Goal: Transaction & Acquisition: Download file/media

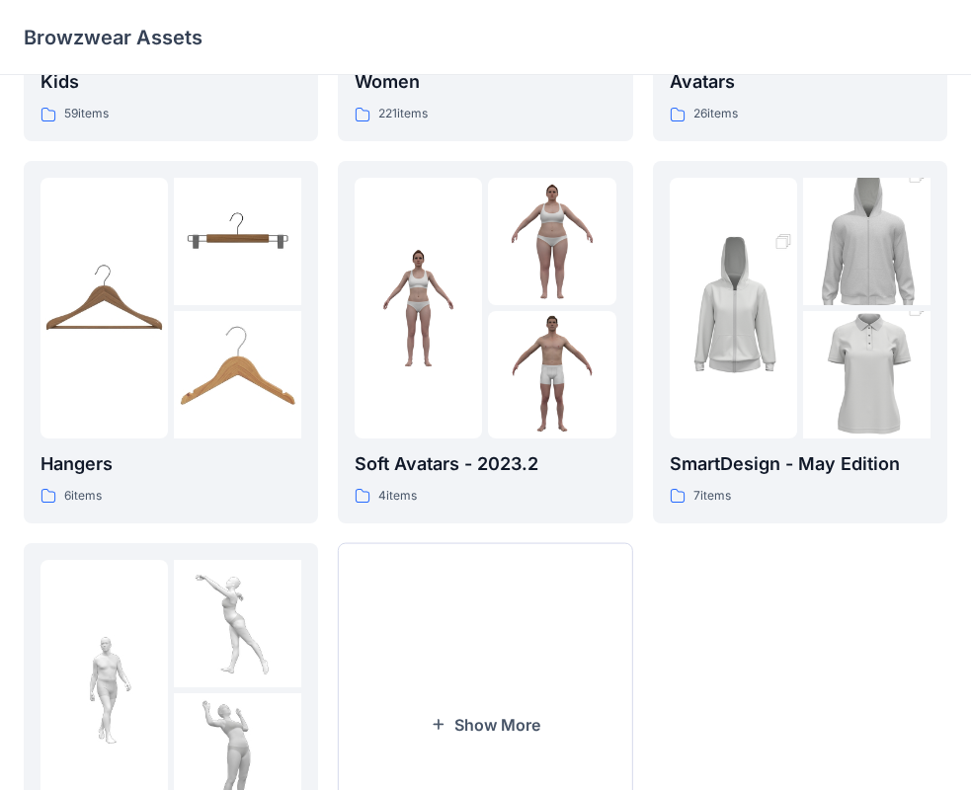
scroll to position [491, 0]
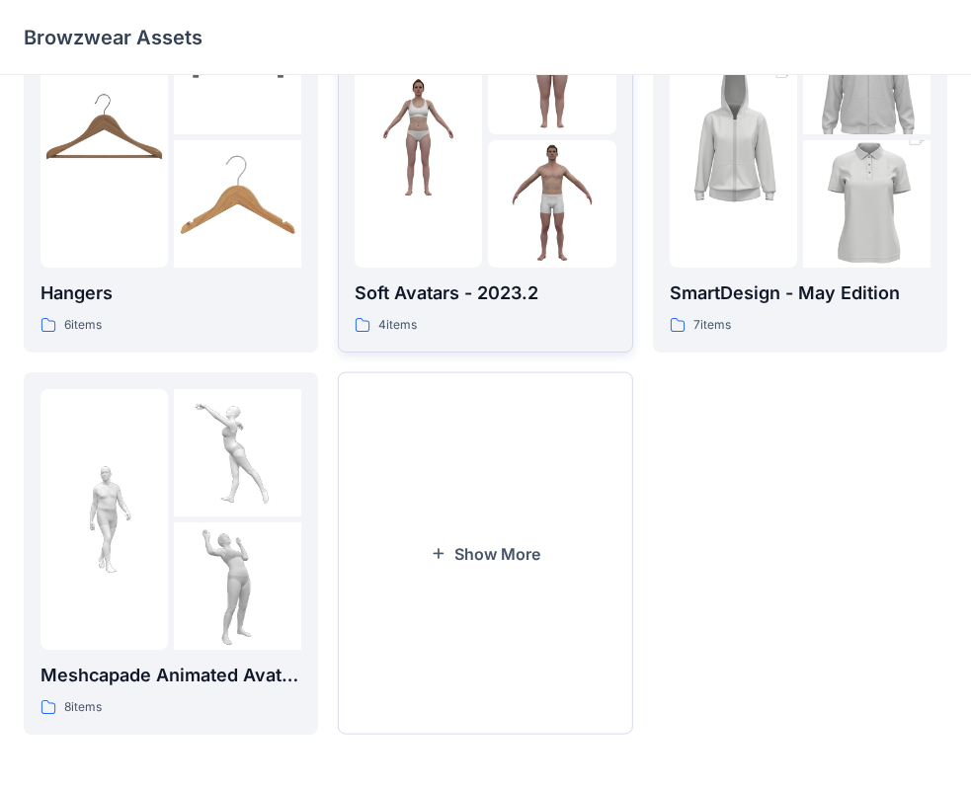
click at [481, 308] on div "Soft Avatars - 2023.2 4 items" at bounding box center [485, 308] width 261 height 56
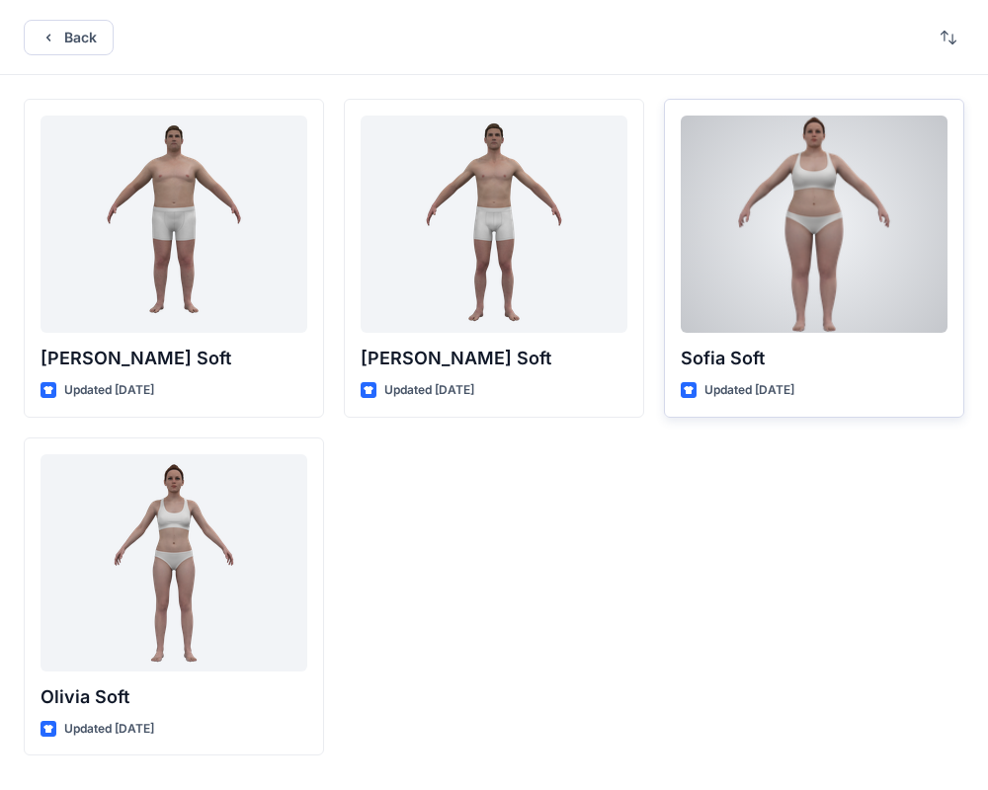
click at [885, 369] on p "Sofia Soft" at bounding box center [814, 359] width 267 height 28
click at [790, 200] on div at bounding box center [814, 224] width 267 height 217
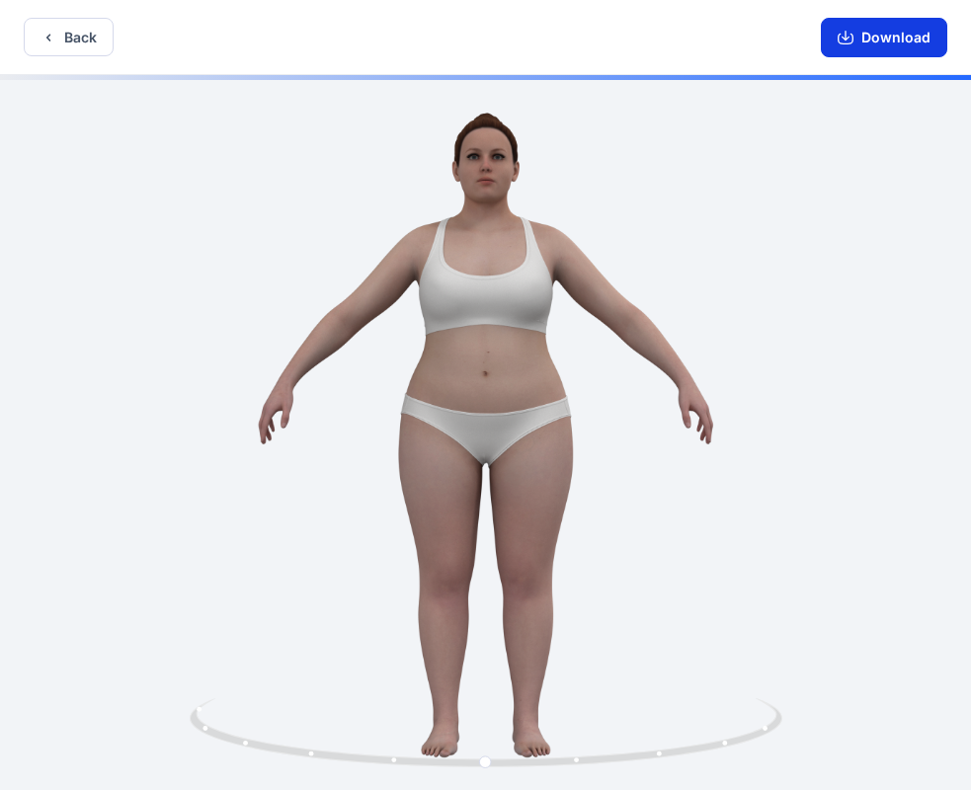
click at [869, 40] on button "Download" at bounding box center [884, 38] width 126 height 40
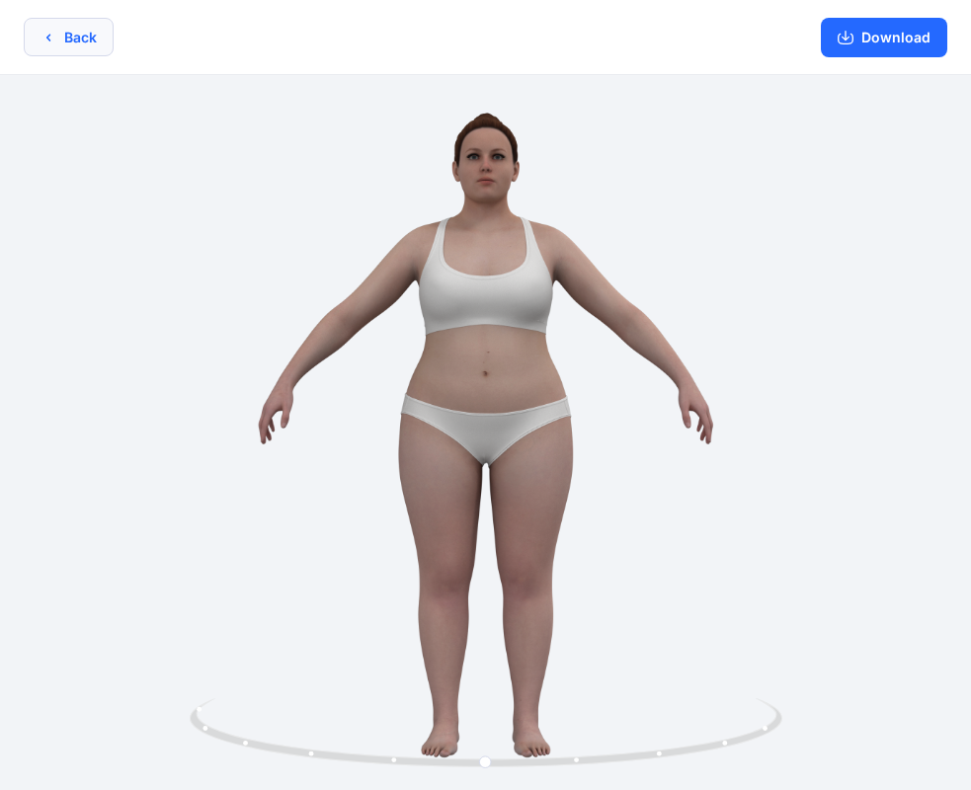
click at [56, 41] on button "Back" at bounding box center [69, 37] width 90 height 39
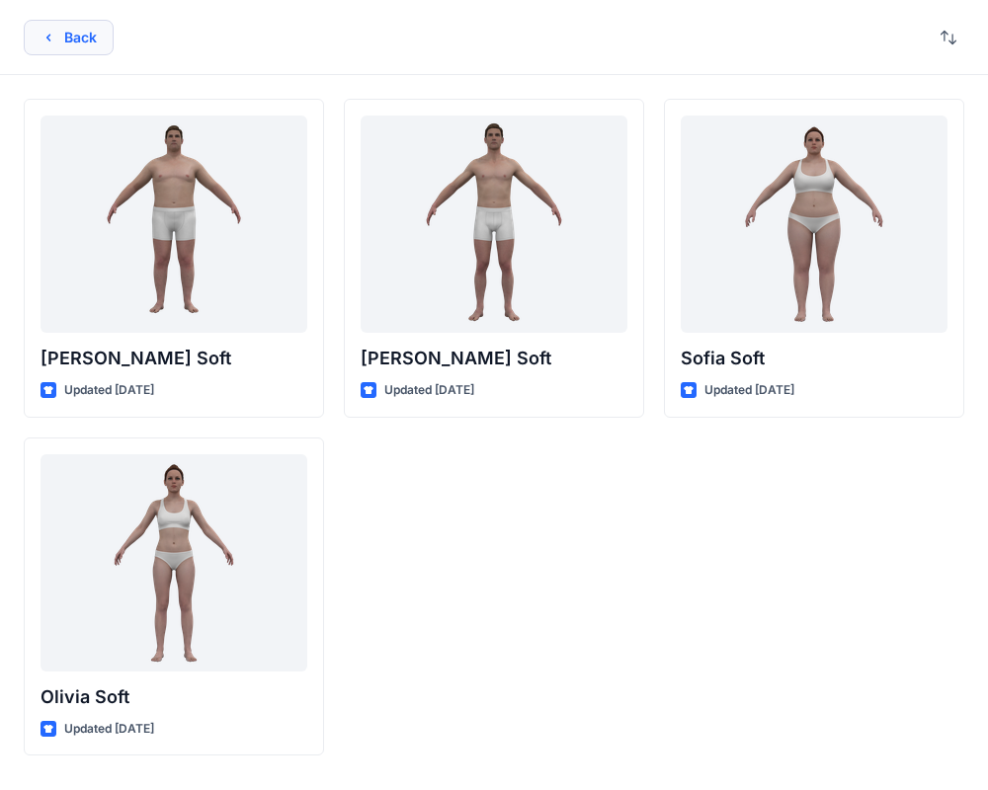
click at [50, 37] on icon "button" at bounding box center [49, 38] width 16 height 16
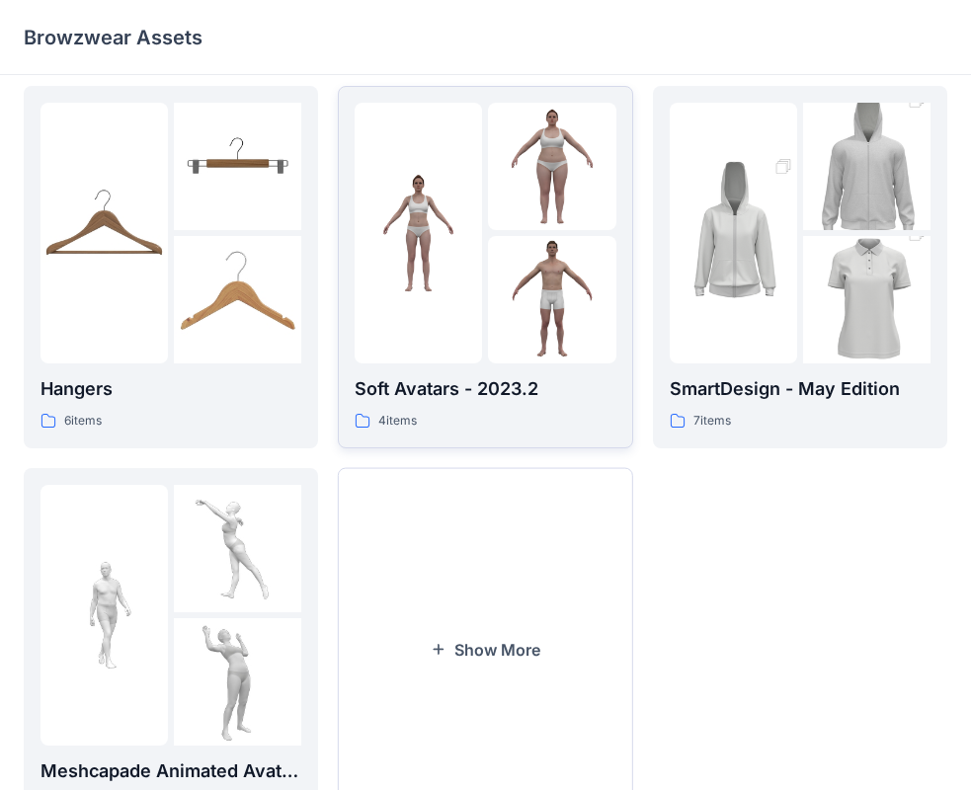
scroll to position [491, 0]
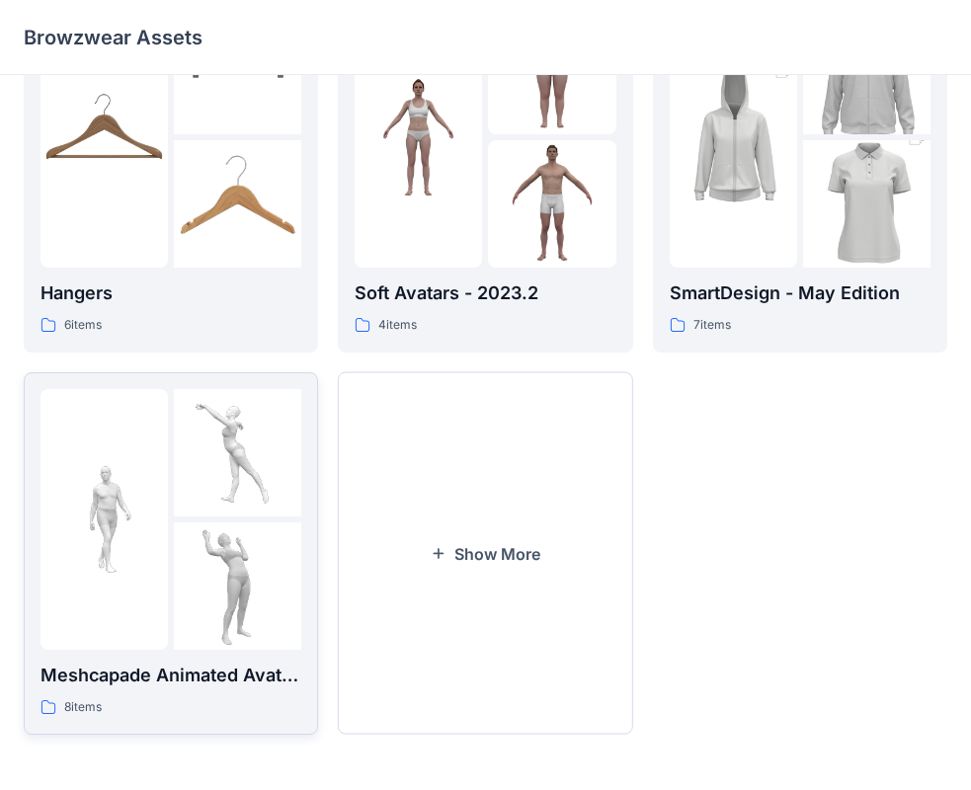
click at [207, 718] on link "Meshcapade Animated Avatars 8 items" at bounding box center [171, 553] width 294 height 363
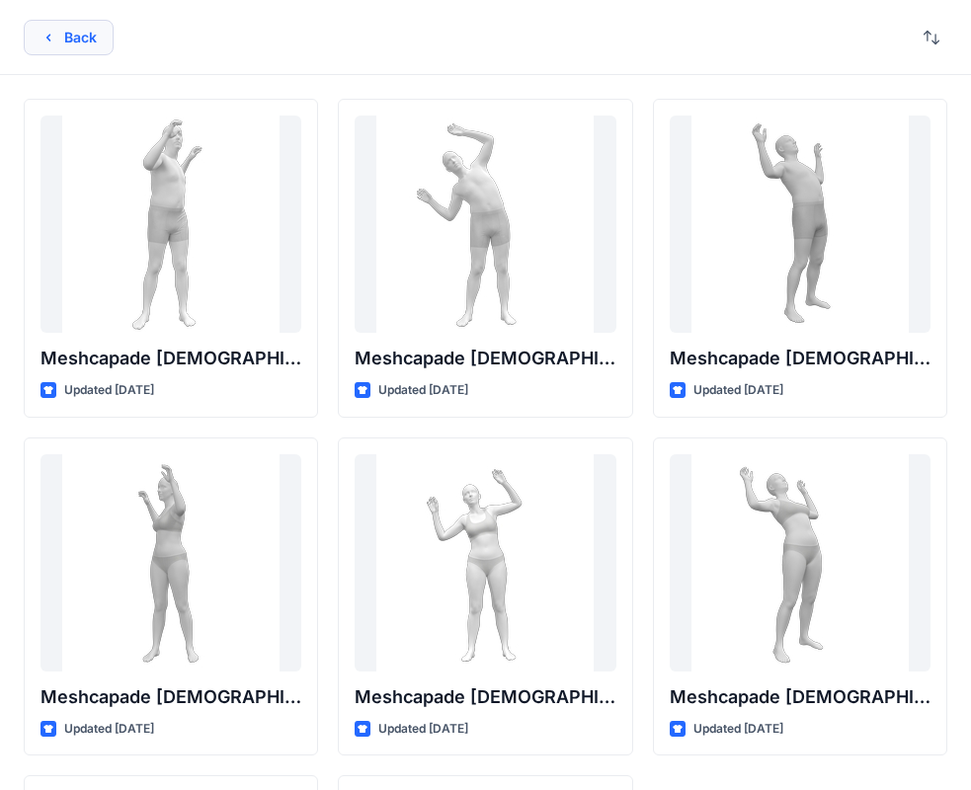
click at [73, 39] on button "Back" at bounding box center [69, 38] width 90 height 36
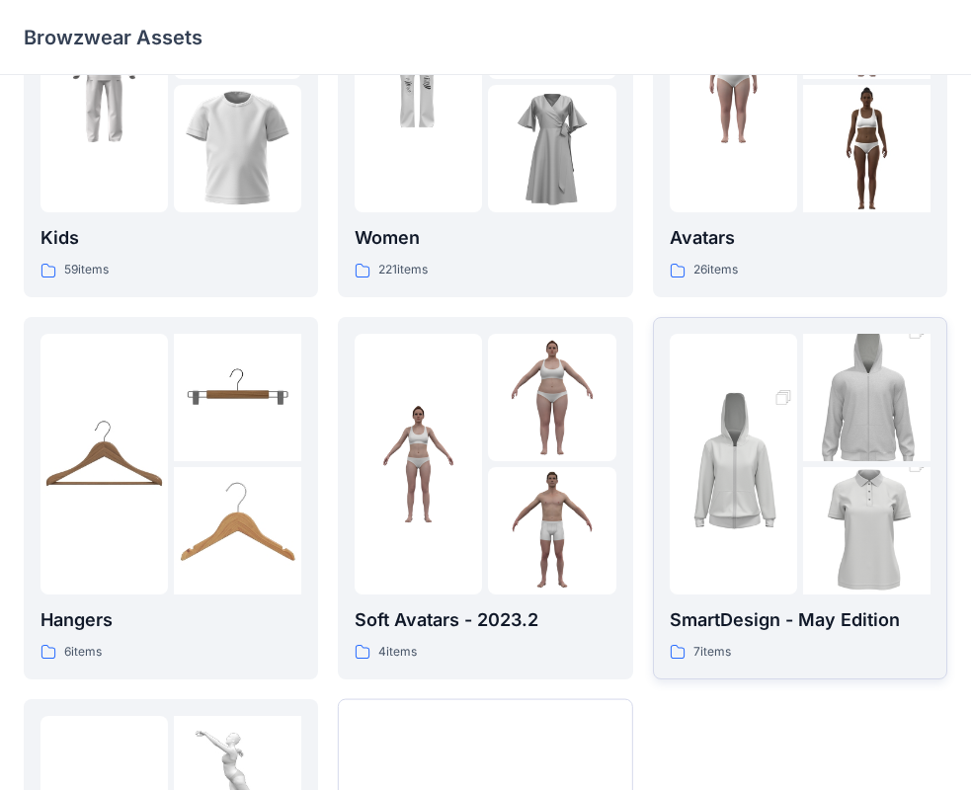
scroll to position [198, 0]
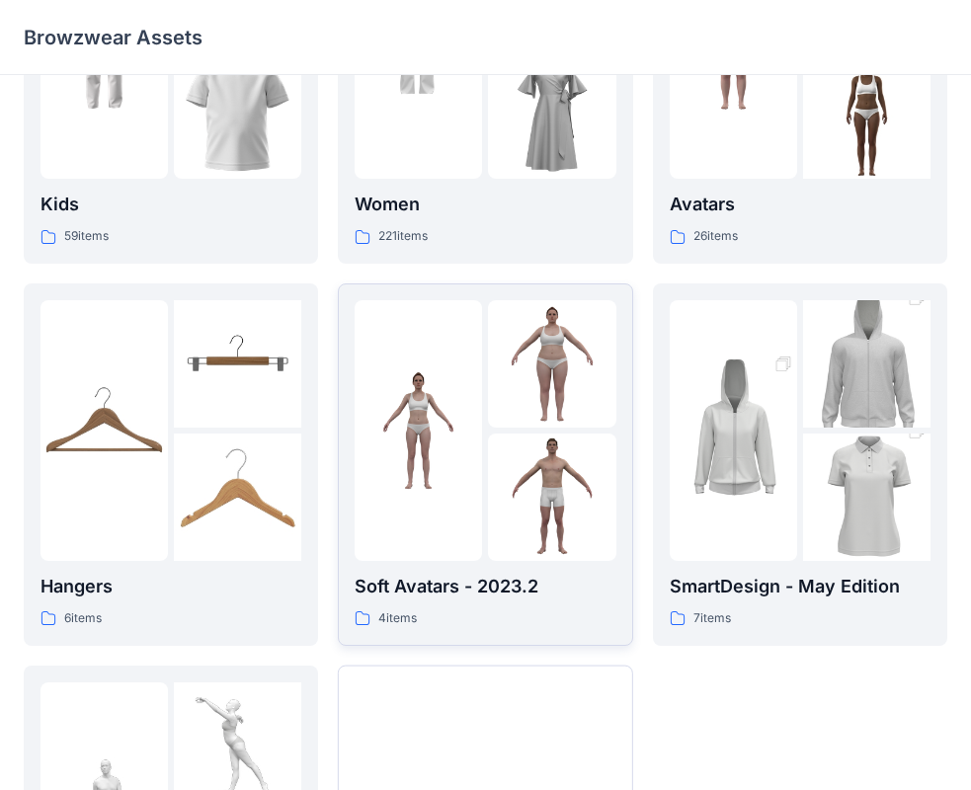
click at [546, 610] on div "4 items" at bounding box center [485, 619] width 261 height 21
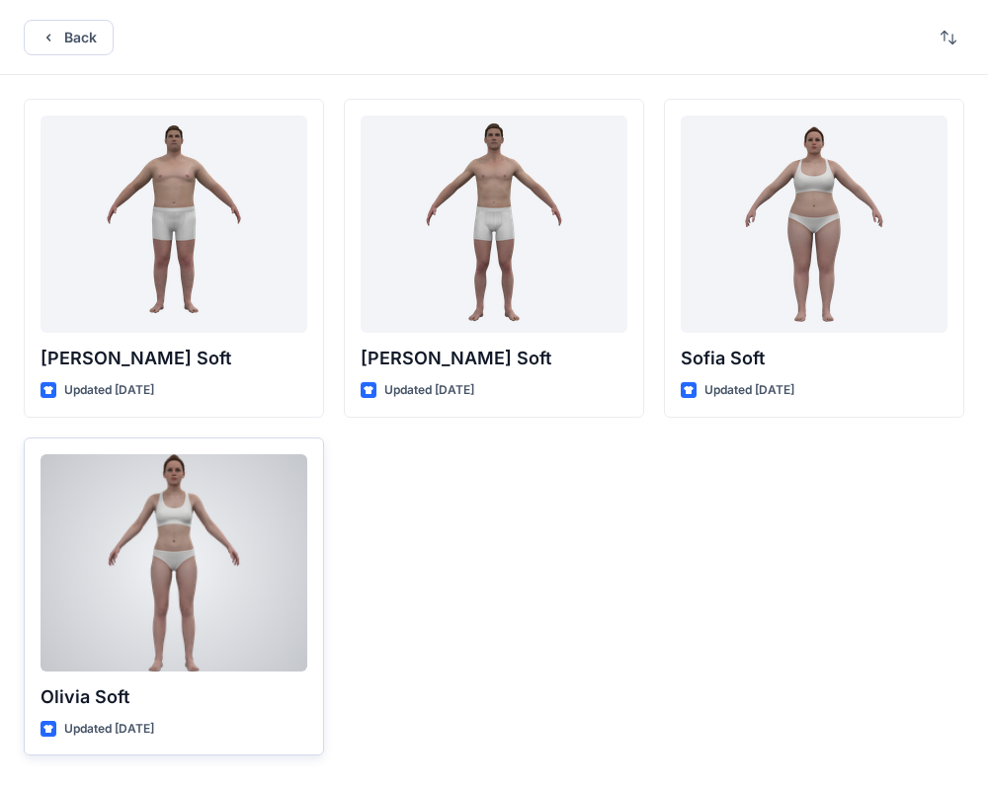
click at [207, 700] on p "Olivia Soft" at bounding box center [174, 698] width 267 height 28
click at [215, 587] on div at bounding box center [174, 562] width 267 height 217
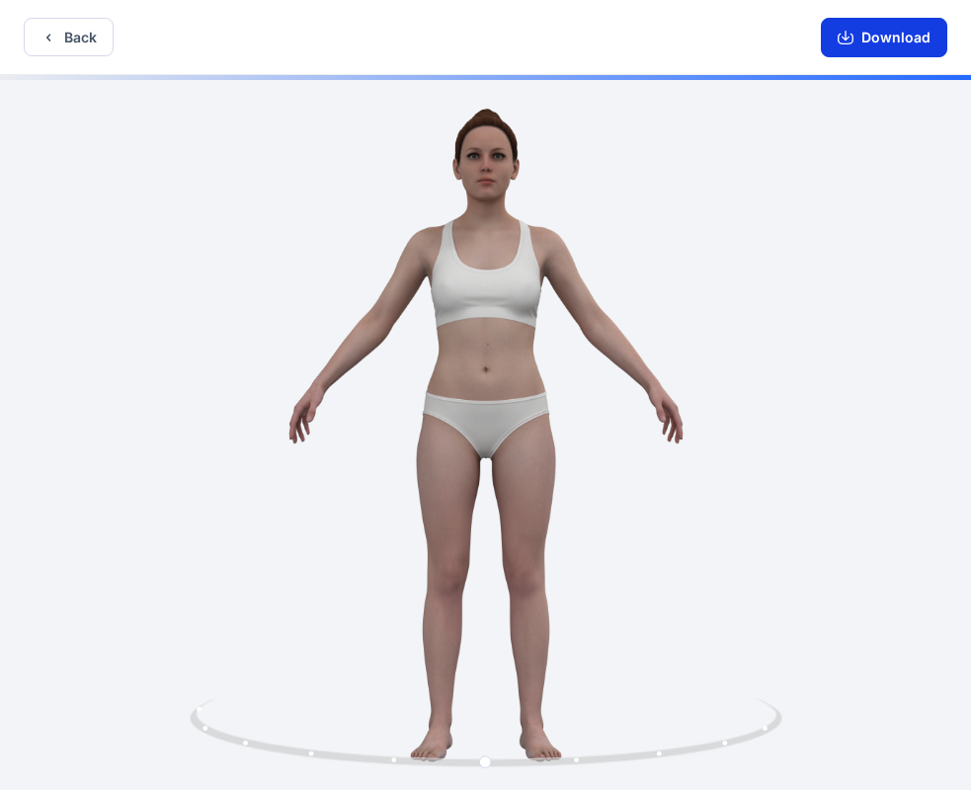
click at [877, 38] on button "Download" at bounding box center [884, 38] width 126 height 40
